Goal: Transaction & Acquisition: Register for event/course

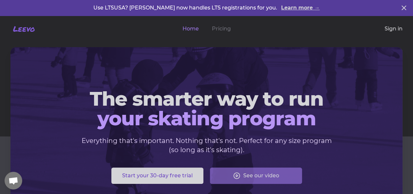
click at [384, 32] on link "Sign in" at bounding box center [393, 29] width 18 height 8
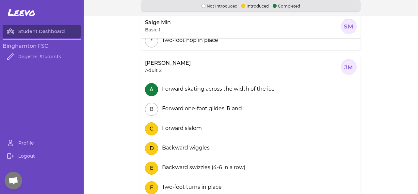
scroll to position [151, 0]
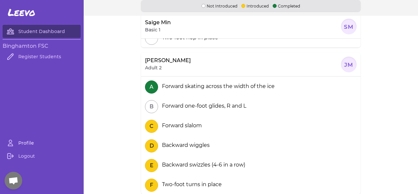
click at [24, 140] on link "Profile" at bounding box center [42, 142] width 78 height 13
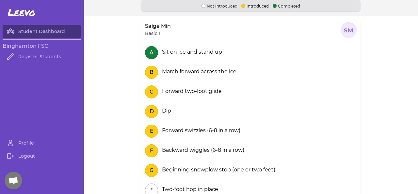
drag, startPoint x: 363, startPoint y: 106, endPoint x: 366, endPoint y: 116, distance: 10.2
click at [364, 107] on section "Saige Min Basic 1 SM A Sit on ice and stand up B March forward across the ice C…" at bounding box center [251, 97] width 334 height 162
click at [374, 84] on section "Saige Min Basic 1 SM A Sit on ice and stand up B March forward across the ice C…" at bounding box center [251, 97] width 334 height 162
click at [45, 31] on link "Student Dashboard" at bounding box center [42, 31] width 78 height 13
click at [347, 29] on div at bounding box center [349, 30] width 16 height 16
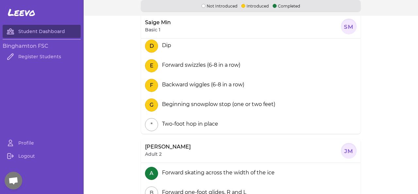
scroll to position [151, 0]
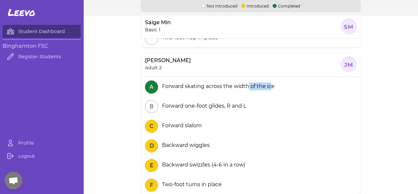
drag, startPoint x: 246, startPoint y: 86, endPoint x: 268, endPoint y: 85, distance: 22.2
click at [268, 85] on div "Forward skating across the width of the ice" at bounding box center [216, 86] width 115 height 8
click at [345, 64] on div at bounding box center [349, 64] width 16 height 16
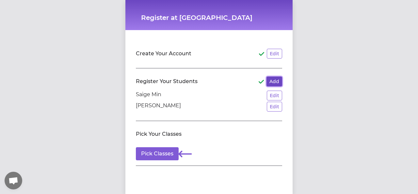
click at [272, 82] on button "Add" at bounding box center [274, 81] width 16 height 10
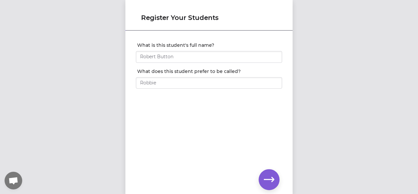
drag, startPoint x: 272, startPoint y: 115, endPoint x: 267, endPoint y: 114, distance: 5.0
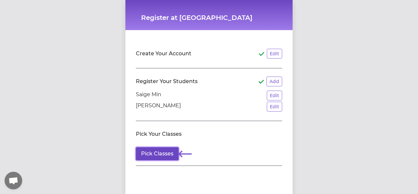
click at [158, 152] on button "Pick Classes" at bounding box center [157, 153] width 43 height 13
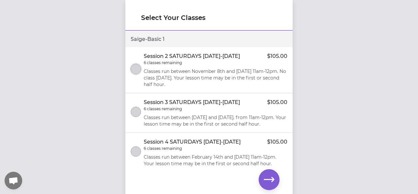
click at [135, 68] on button "select class" at bounding box center [136, 69] width 10 height 10
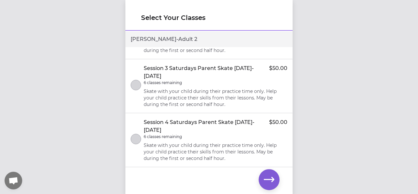
scroll to position [555, 0]
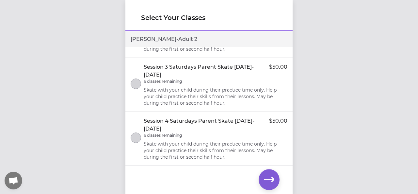
click at [136, 35] on button "select class" at bounding box center [136, 29] width 10 height 10
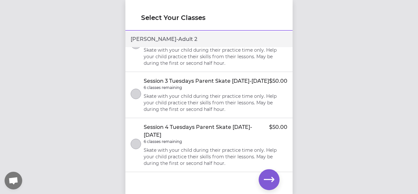
scroll to position [692, 0]
click at [263, 178] on button "button" at bounding box center [268, 179] width 21 height 21
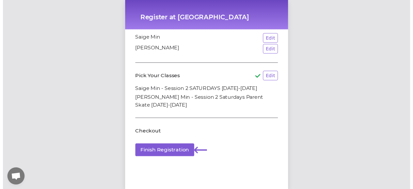
scroll to position [60, 0]
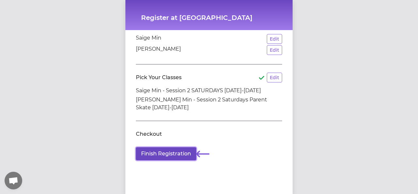
click at [171, 148] on button "Finish Registration" at bounding box center [166, 153] width 60 height 13
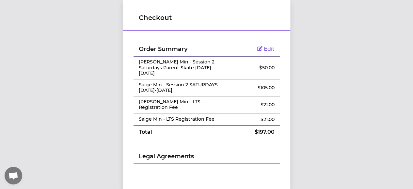
drag, startPoint x: 268, startPoint y: 148, endPoint x: 267, endPoint y: 145, distance: 3.6
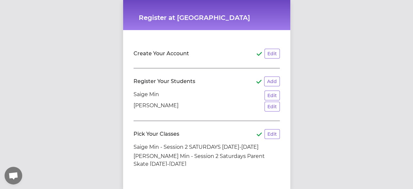
scroll to position [60, 0]
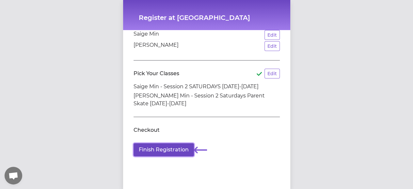
click at [166, 150] on button "Finish Registration" at bounding box center [163, 149] width 60 height 13
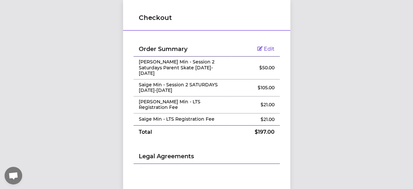
click at [264, 46] on span "Edit" at bounding box center [269, 49] width 11 height 6
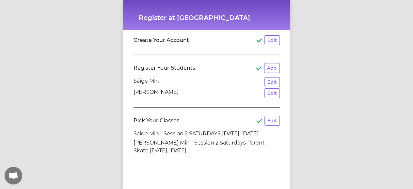
scroll to position [60, 0]
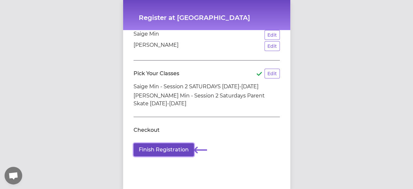
click at [175, 147] on button "Finish Registration" at bounding box center [163, 149] width 60 height 13
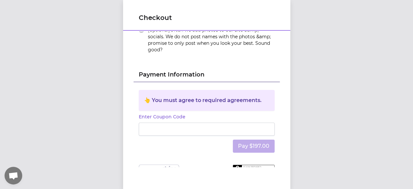
scroll to position [167, 0]
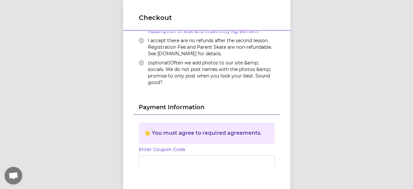
click at [219, 129] on div "👆 You must agree to required agreements." at bounding box center [206, 133] width 125 height 8
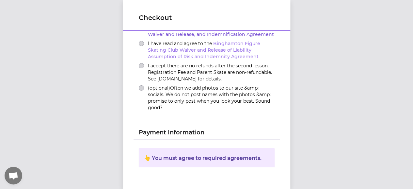
scroll to position [69, 0]
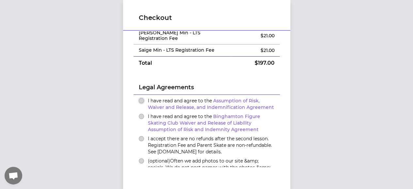
click at [139, 98] on button "I have read and agree to the Assumption of Risk, Waiver and Release, and Indemn…" at bounding box center [141, 100] width 5 height 5
click at [139, 114] on button "I have read and agree to the Binghamton Figure Skating Club Waiver and Release …" at bounding box center [141, 116] width 5 height 5
click at [141, 135] on div "I accept there are no refunds after the second lesson. Registration Fee and Par…" at bounding box center [207, 145] width 136 height 20
click at [140, 136] on button "I accept there are no refunds after the second lesson. Registration Fee and Par…" at bounding box center [141, 138] width 5 height 5
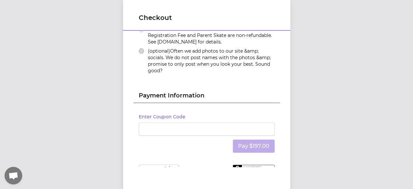
scroll to position [5, 0]
click at [166, 113] on button "Enter Coupon Code" at bounding box center [162, 116] width 47 height 7
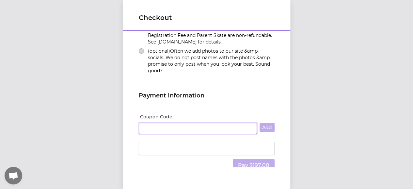
click at [212, 122] on input "Coupon Code" at bounding box center [198, 128] width 118 height 12
click at [253, 103] on div "Coupon Code Add Pay $197.00" at bounding box center [206, 143] width 146 height 81
click at [212, 145] on iframe at bounding box center [206, 148] width 127 height 6
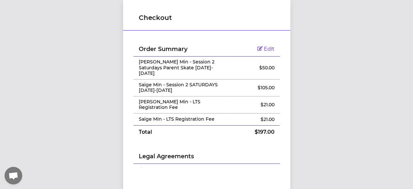
scroll to position [0, 0]
click at [341, 48] on div "Checkout Order Summary Edit Jai Hong Min - Session 2 Saturdays Parent Skate 202…" at bounding box center [206, 94] width 413 height 189
